Goal: Transaction & Acquisition: Purchase product/service

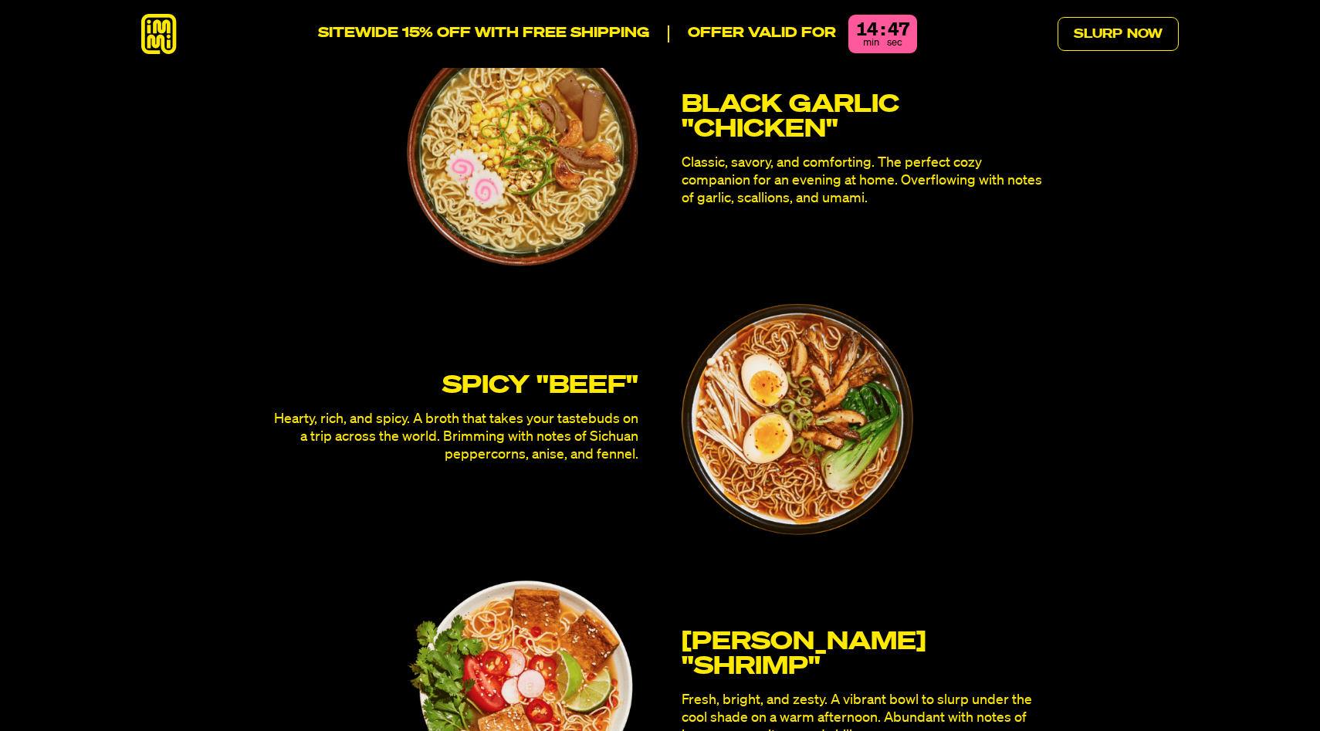
scroll to position [4104, 0]
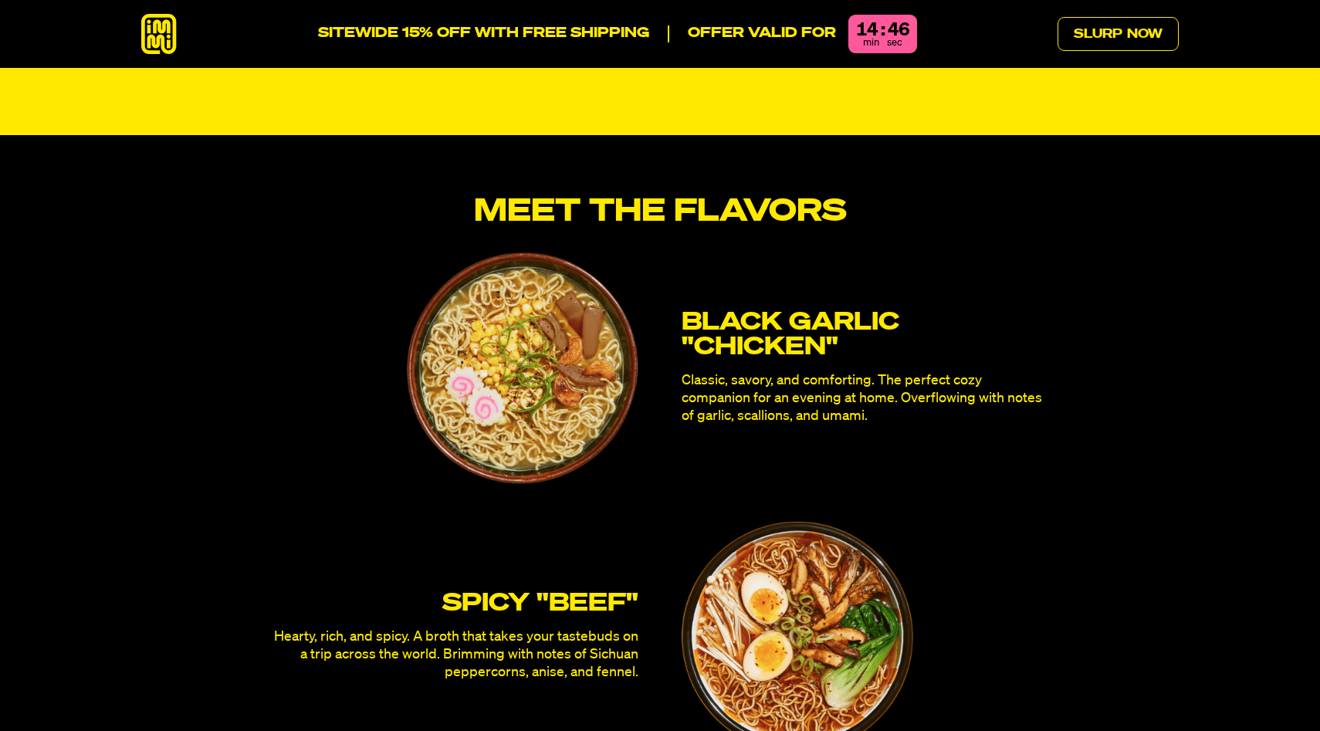
click at [531, 318] on img at bounding box center [523, 368] width 232 height 232
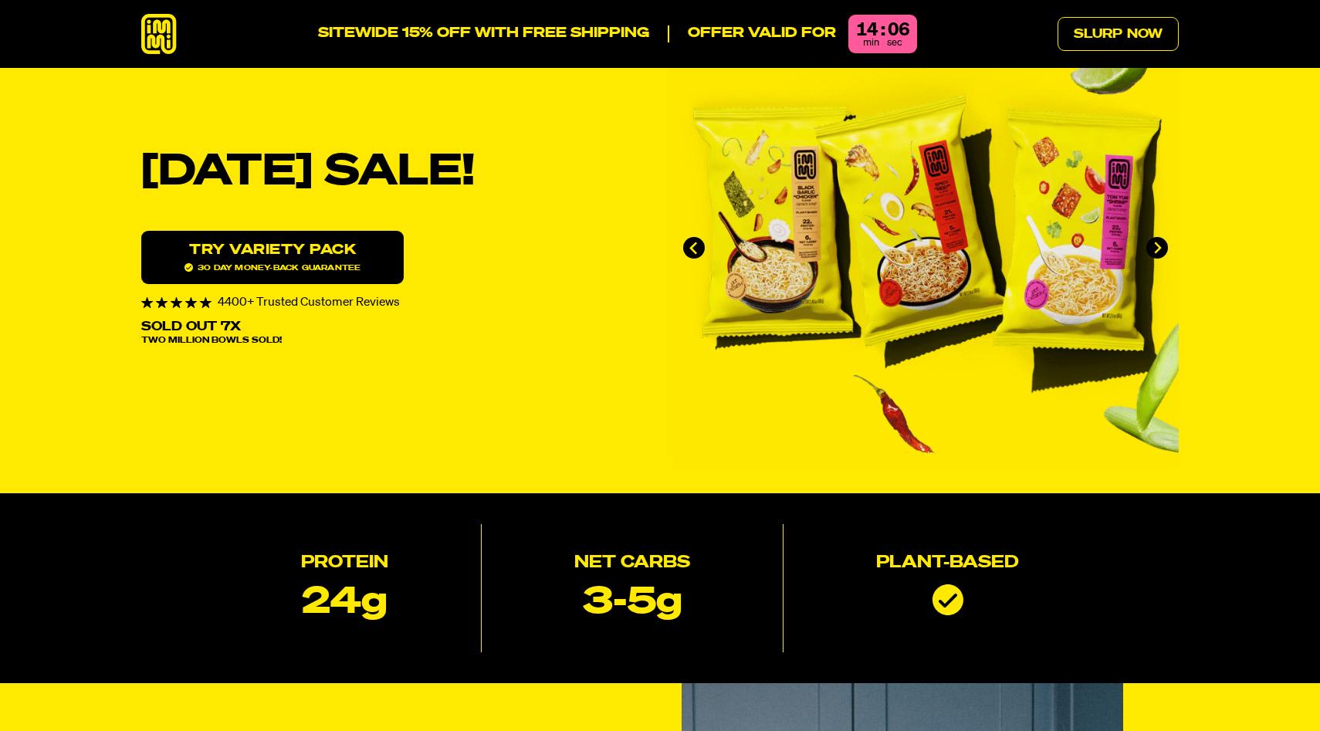
scroll to position [0, 0]
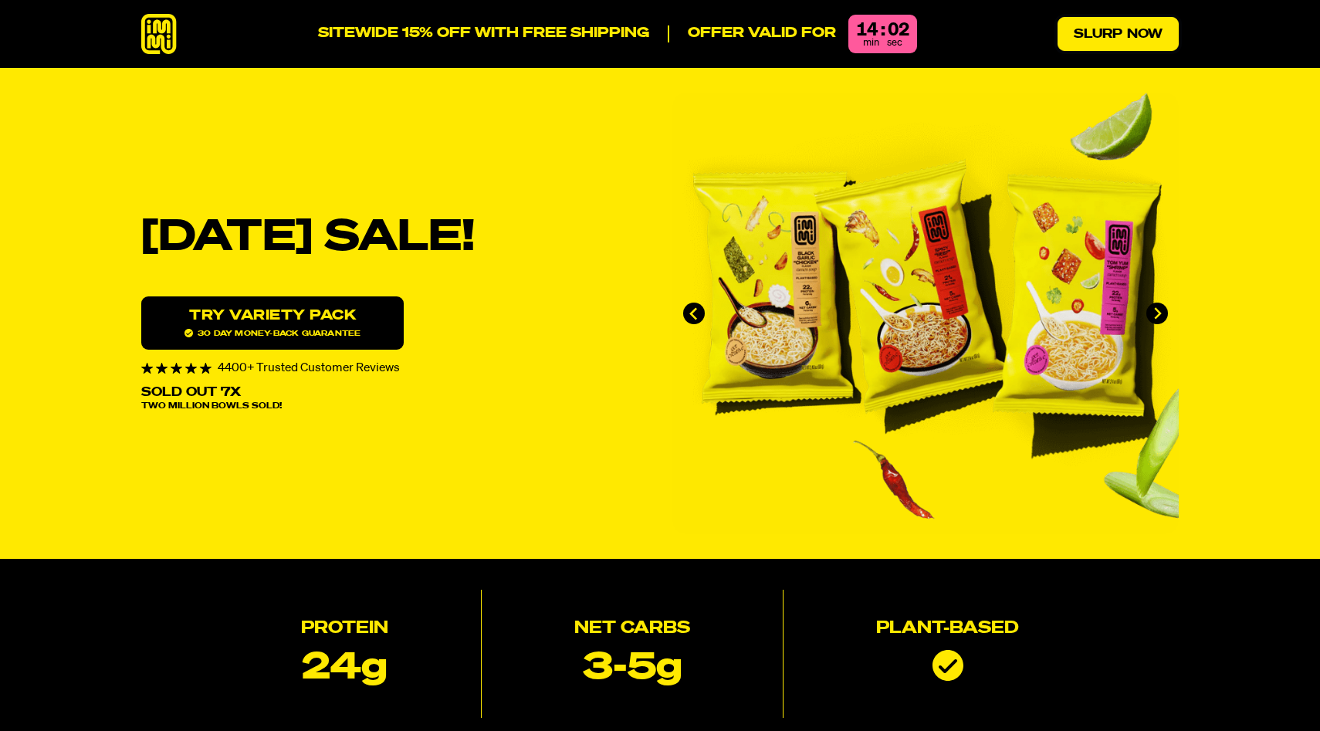
click at [1098, 41] on link "Slurp Now" at bounding box center [1118, 34] width 121 height 34
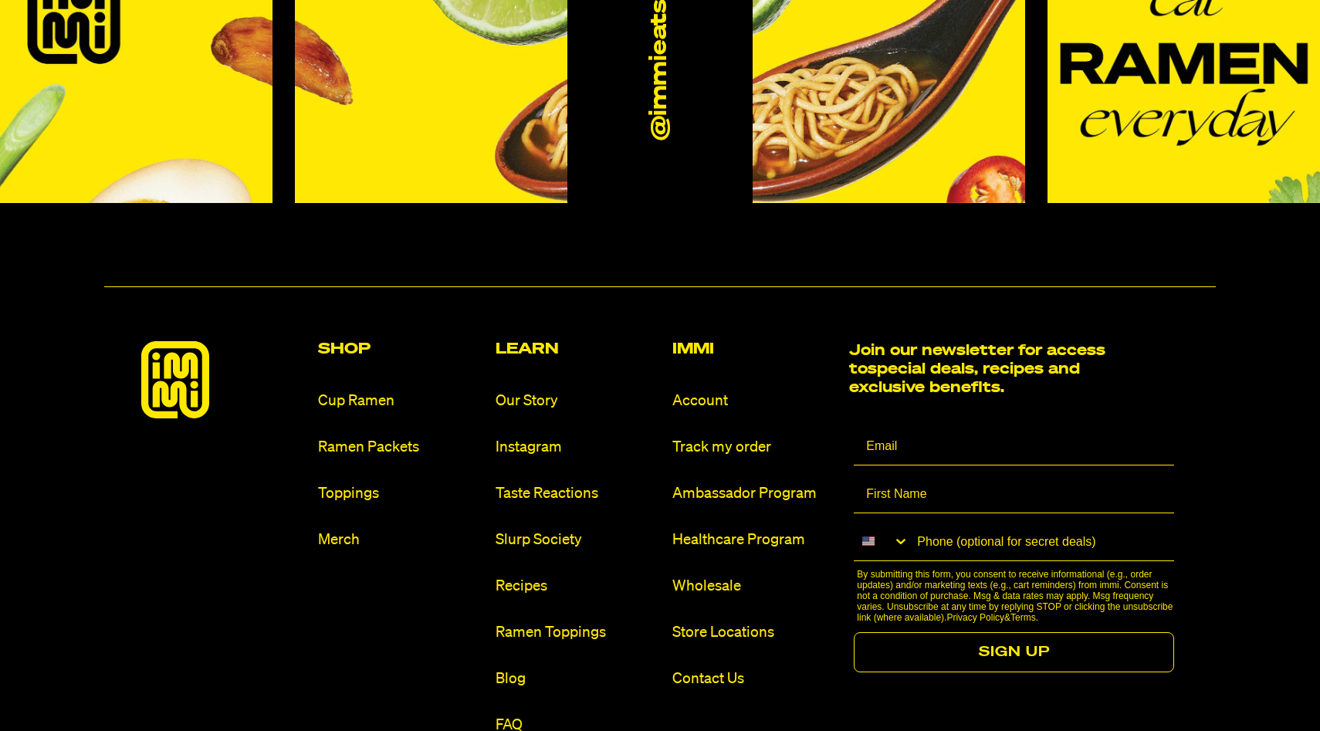
scroll to position [9304, 0]
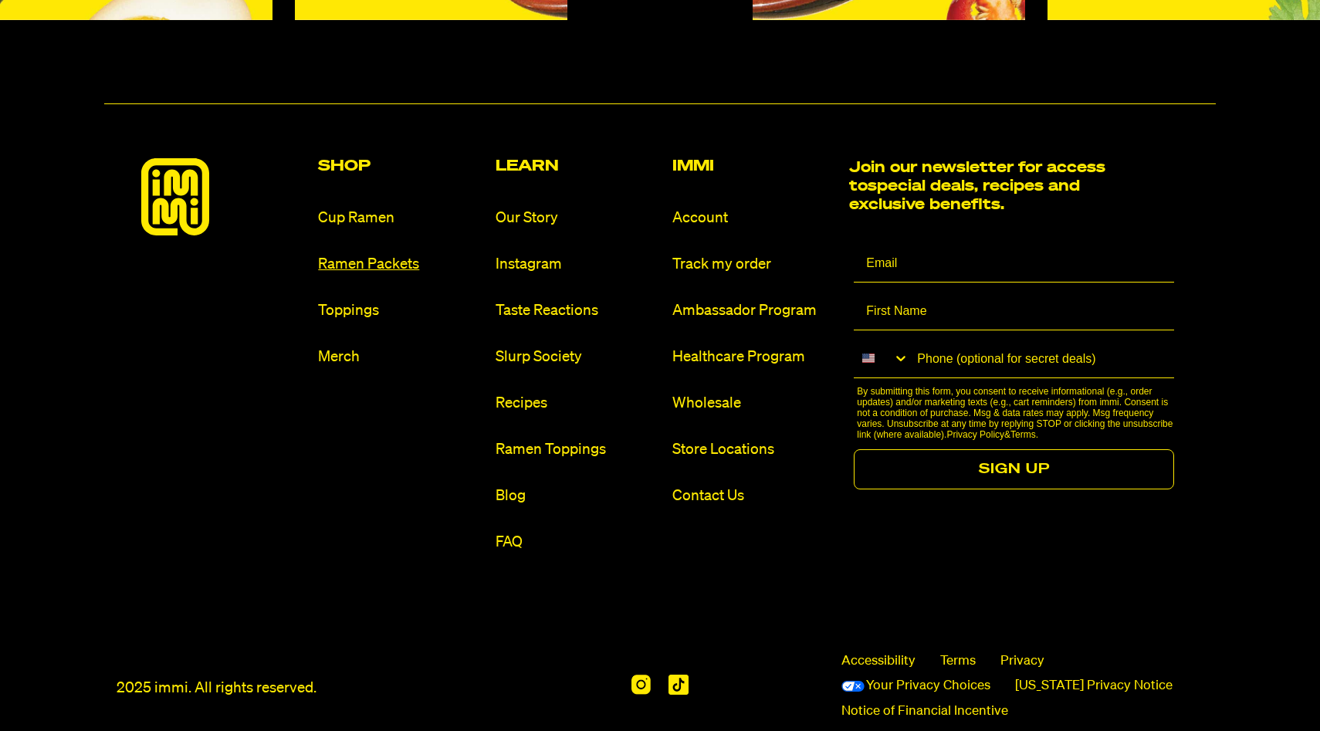
click at [364, 254] on link "Ramen Packets" at bounding box center [400, 264] width 164 height 21
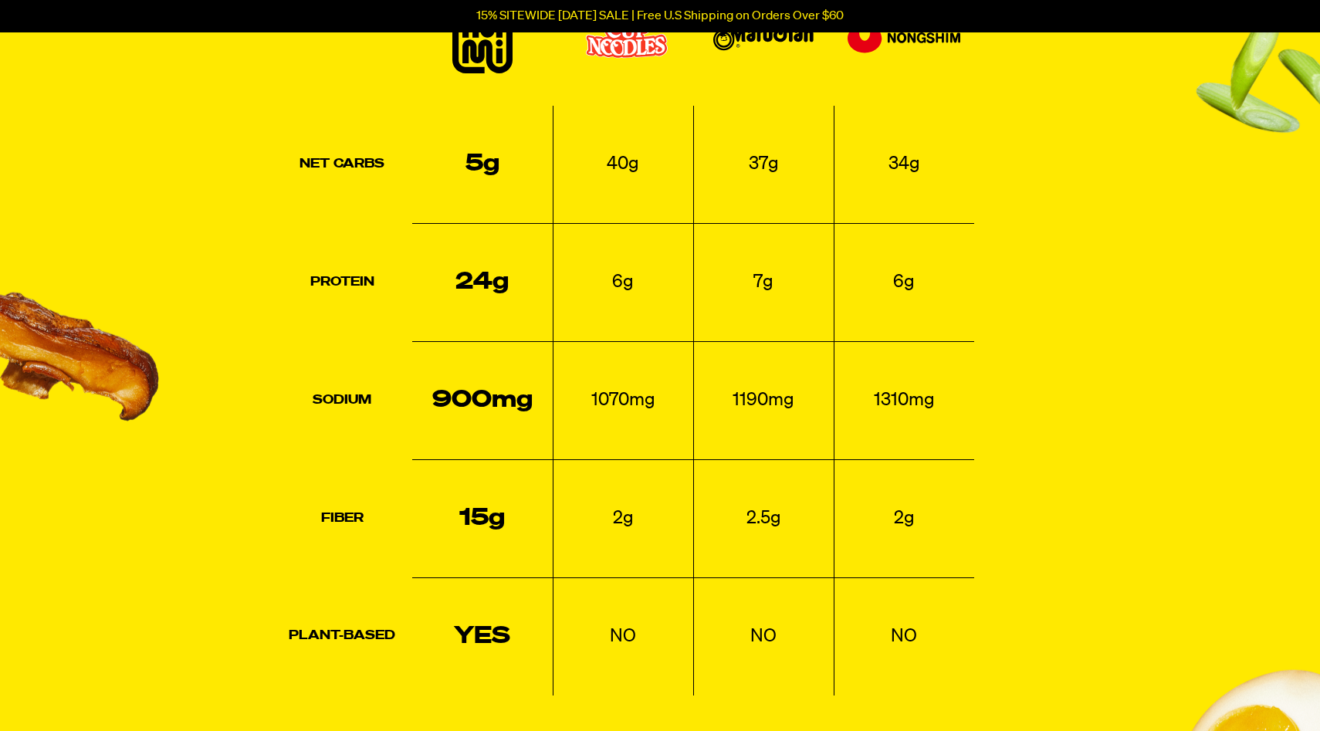
scroll to position [1671, 0]
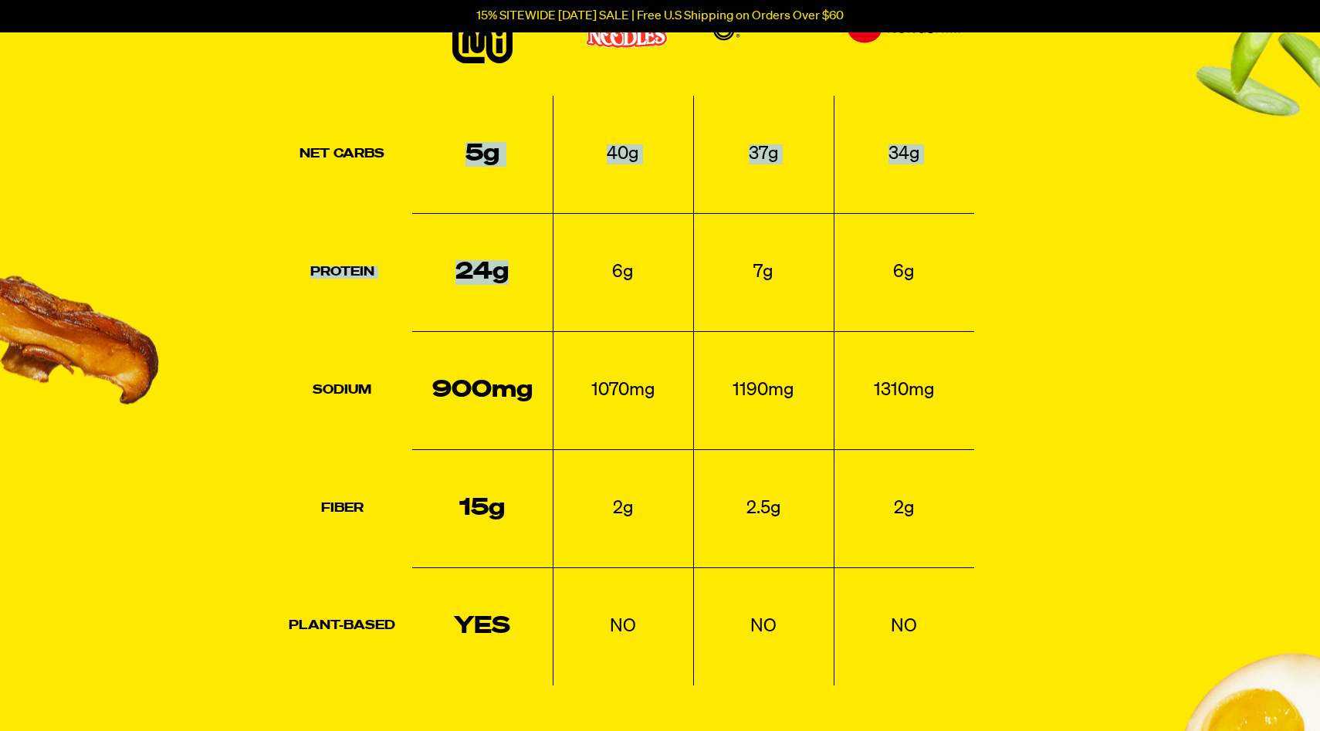
drag, startPoint x: 450, startPoint y: 149, endPoint x: 459, endPoint y: 328, distance: 179.3
click at [459, 328] on tbody "Net Carbs 5g 40g 37g 34g Protein 24g 6g 7g 6g Sodium 900mg 1070mg 1190mg 1310mg…" at bounding box center [623, 391] width 703 height 590
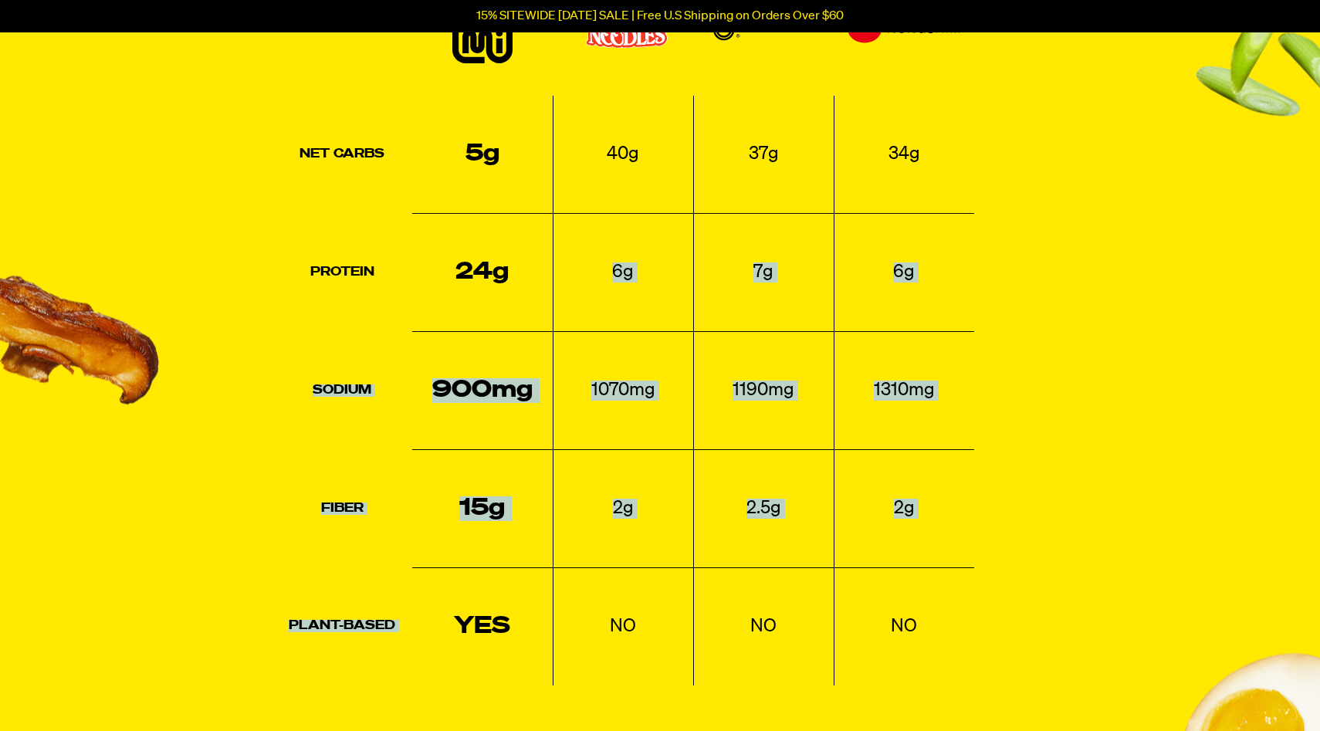
drag, startPoint x: 472, startPoint y: 332, endPoint x: 479, endPoint y: 534, distance: 202.4
click at [489, 599] on tbody "Net Carbs 5g 40g 37g 34g Protein 24g 6g 7g 6g Sodium 900mg 1070mg 1190mg 1310mg…" at bounding box center [623, 391] width 703 height 590
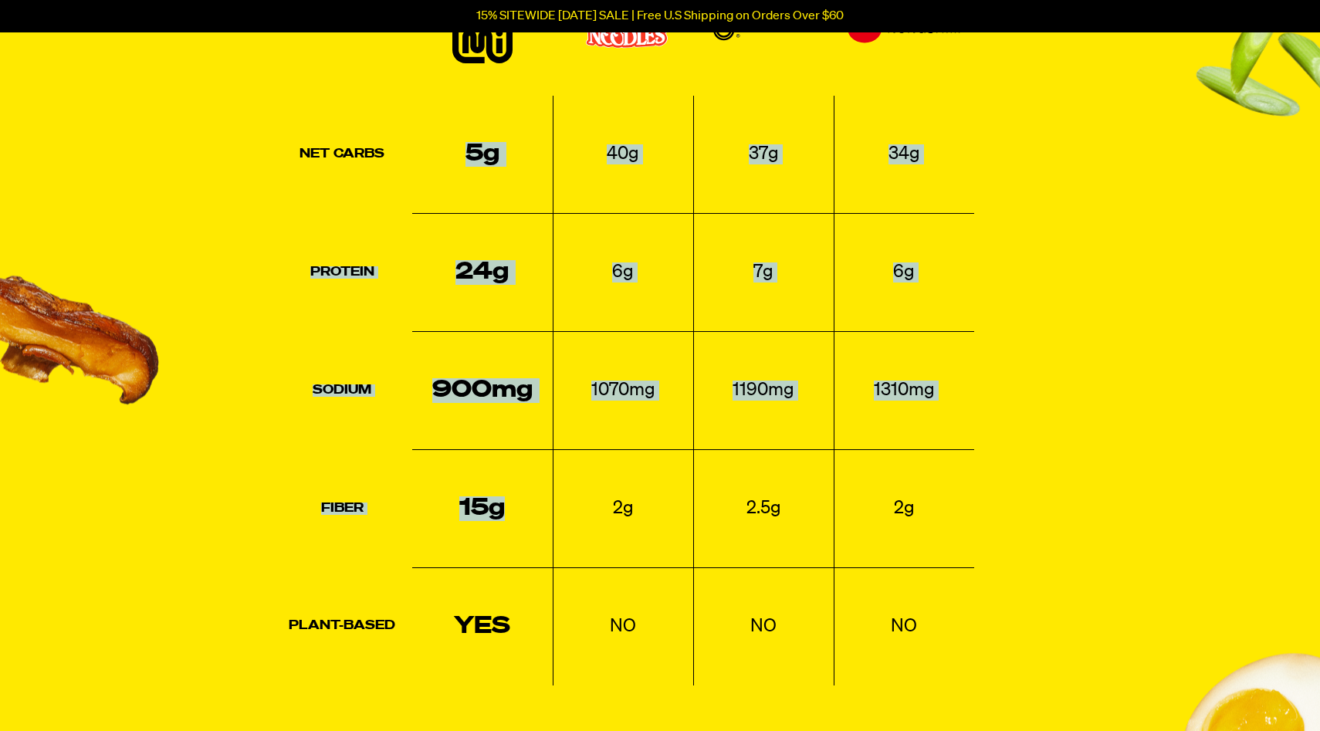
drag, startPoint x: 463, startPoint y: 155, endPoint x: 480, endPoint y: 534, distance: 379.4
click at [480, 534] on tbody "Net Carbs 5g 40g 37g 34g Protein 24g 6g 7g 6g Sodium 900mg 1070mg 1190mg 1310mg…" at bounding box center [623, 391] width 703 height 590
